Goal: Task Accomplishment & Management: Manage account settings

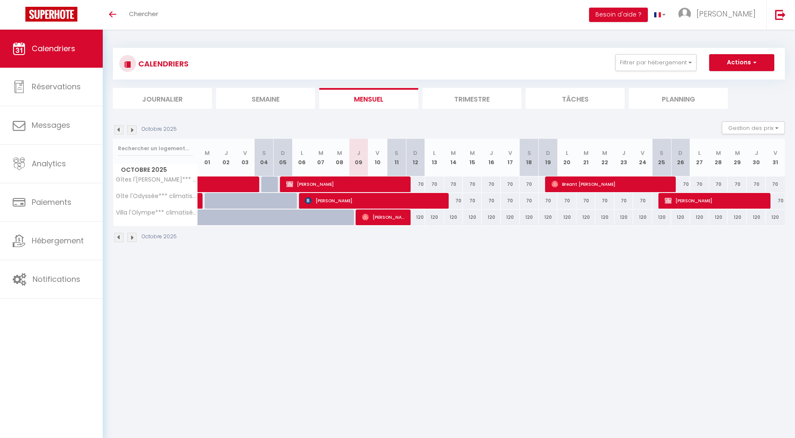
select select
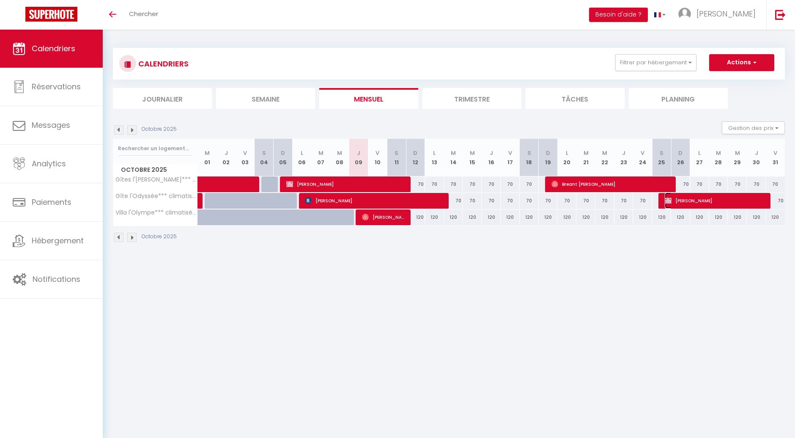
click at [694, 202] on span "[PERSON_NAME]" at bounding box center [716, 201] width 102 height 16
select select "OK"
select select "KO"
select select "0"
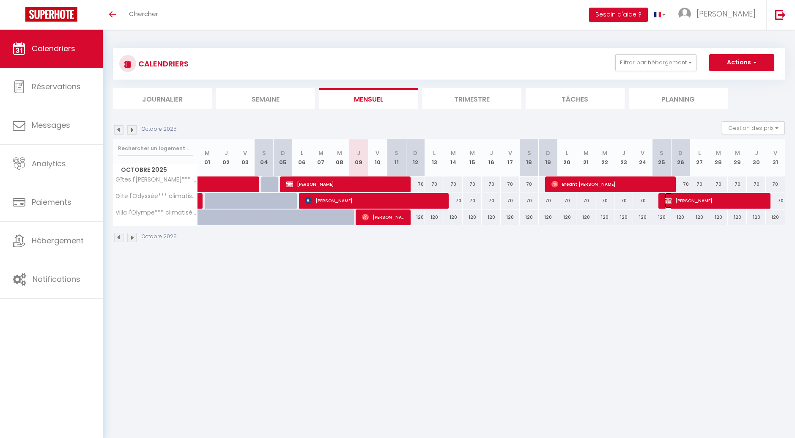
select select "1"
select select
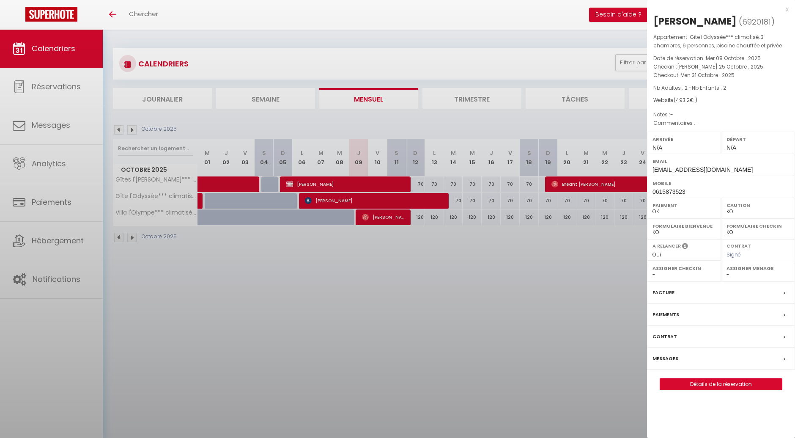
click at [694, 202] on label "Paiement" at bounding box center [684, 205] width 63 height 8
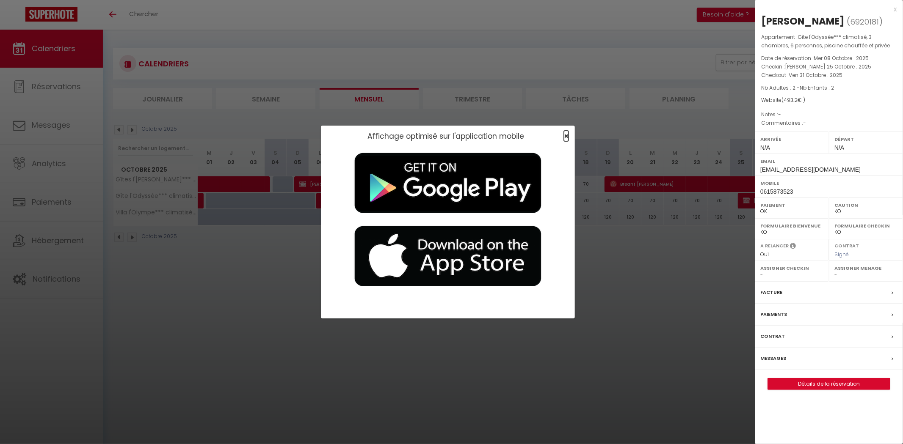
click at [568, 138] on span "×" at bounding box center [566, 136] width 5 height 11
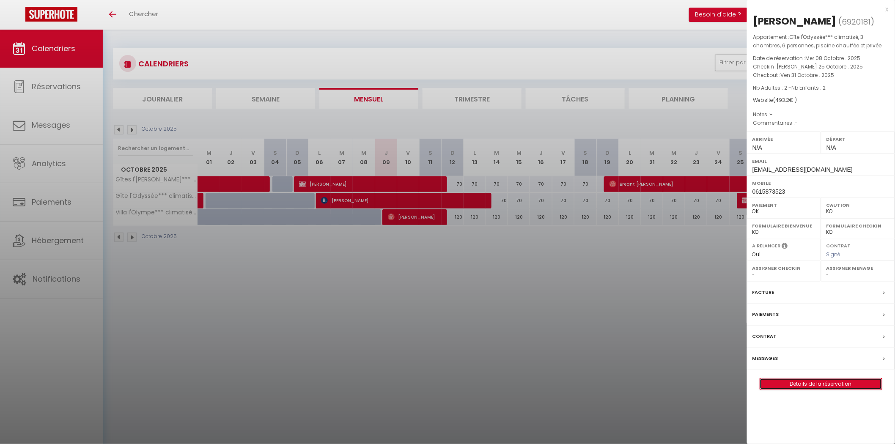
click at [795, 383] on link "Détails de la réservation" at bounding box center [821, 384] width 122 height 11
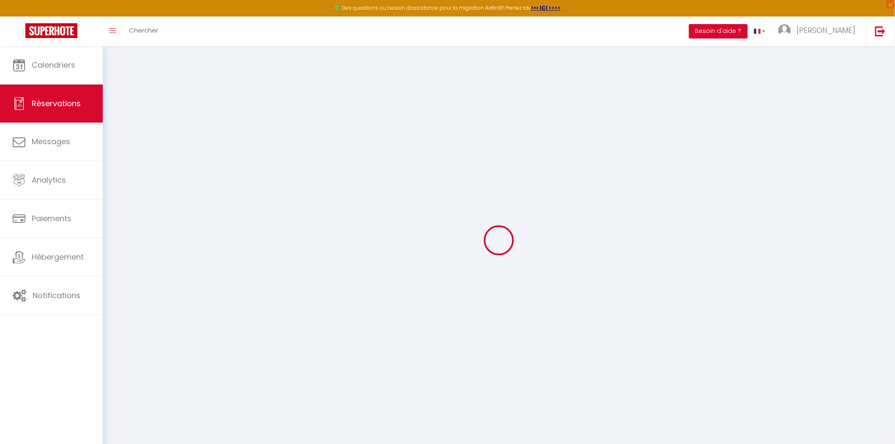
select select
checkbox input "false"
select select
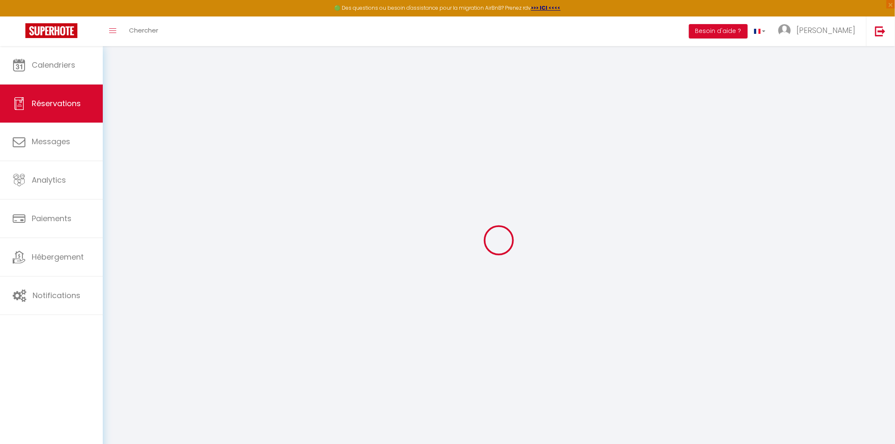
checkbox input "false"
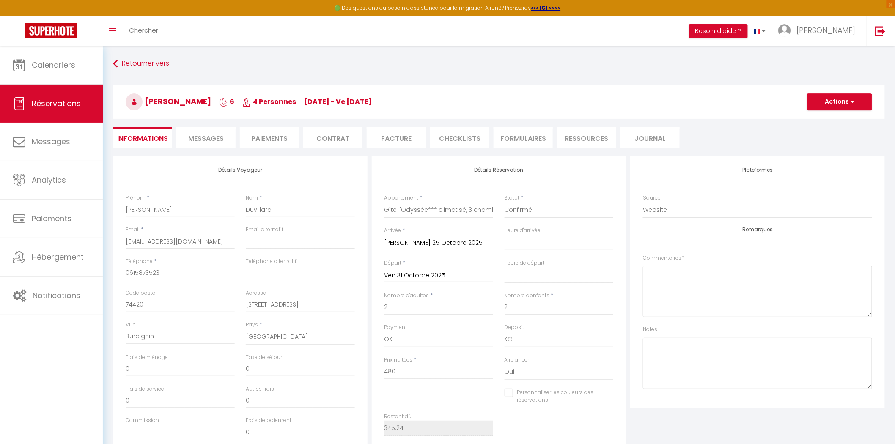
select select
checkbox input "false"
type input "13.2"
select select
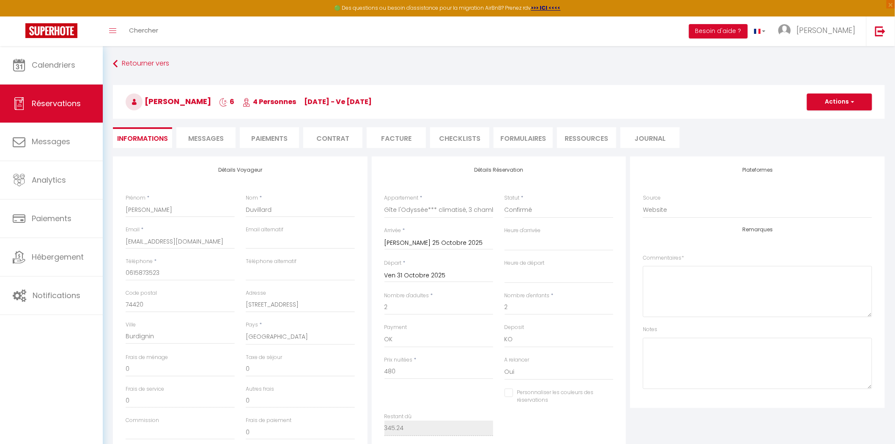
select select
checkbox input "false"
select select
click at [272, 140] on li "Paiements" at bounding box center [269, 137] width 59 height 21
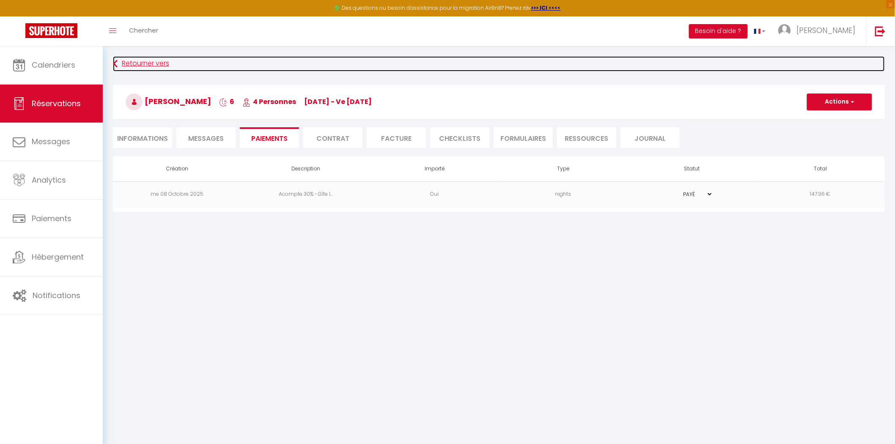
click at [157, 66] on link "Retourner vers" at bounding box center [499, 63] width 772 height 15
select select
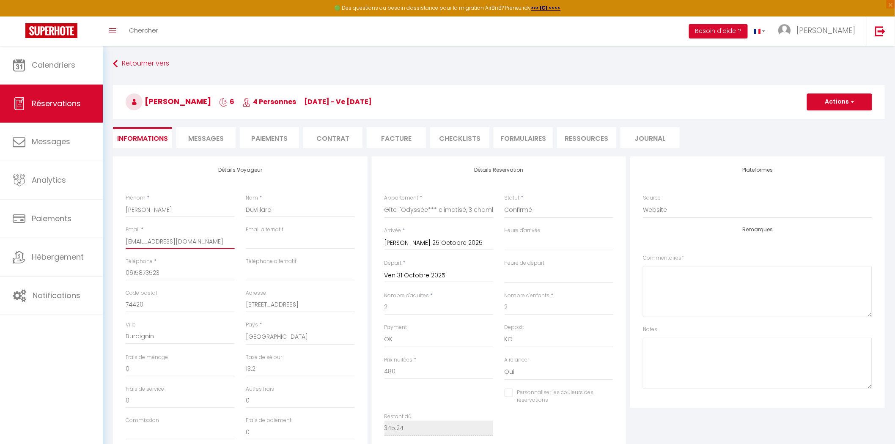
drag, startPoint x: 173, startPoint y: 242, endPoint x: 113, endPoint y: 242, distance: 59.2
click at [113, 242] on div "Détails Voyageur Prénom * [PERSON_NAME] * Duvillard Email * [EMAIL_ADDRESS][DOM…" at bounding box center [240, 308] width 255 height 303
drag, startPoint x: 166, startPoint y: 278, endPoint x: 121, endPoint y: 276, distance: 45.3
click at [121, 276] on div "Téléphone * [PHONE_NUMBER]" at bounding box center [180, 274] width 120 height 32
drag, startPoint x: 124, startPoint y: 275, endPoint x: 157, endPoint y: 289, distance: 35.7
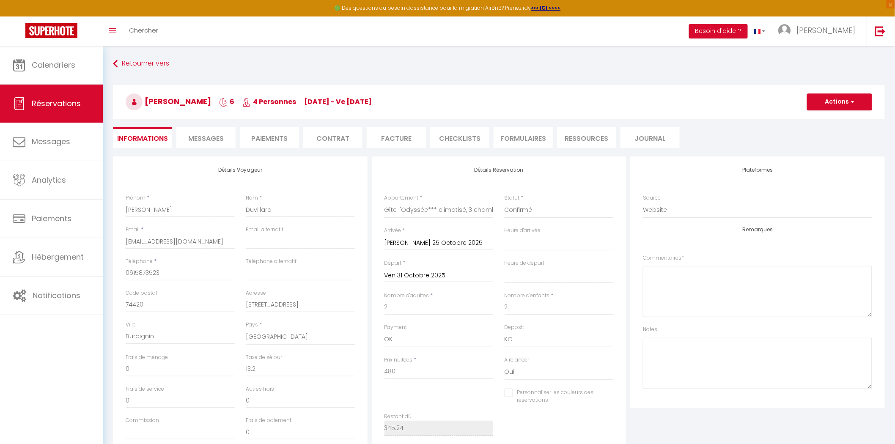
click at [157, 289] on div "Code postal 74420" at bounding box center [180, 300] width 109 height 23
drag, startPoint x: 166, startPoint y: 274, endPoint x: 120, endPoint y: 273, distance: 46.1
click at [120, 273] on div "Téléphone * [PHONE_NUMBER]" at bounding box center [180, 274] width 120 height 32
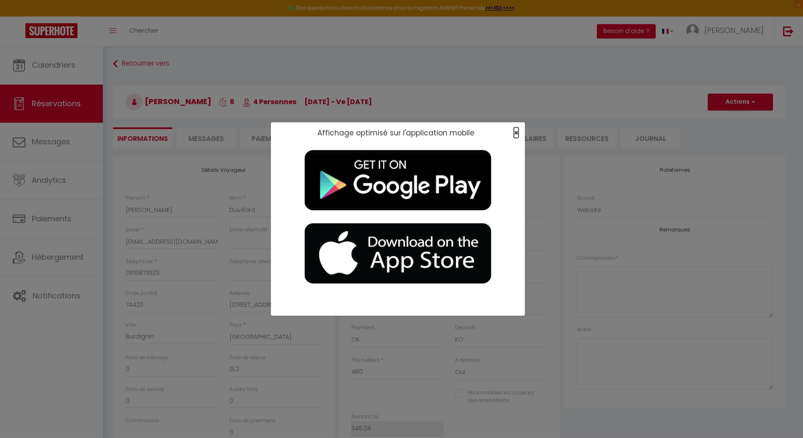
click at [515, 130] on span "×" at bounding box center [516, 132] width 5 height 11
